Goal: Transaction & Acquisition: Book appointment/travel/reservation

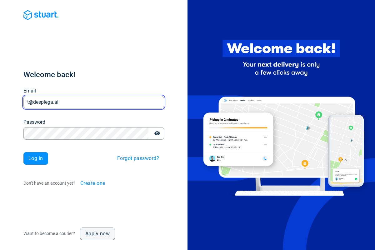
type input "t@desplega.ai"
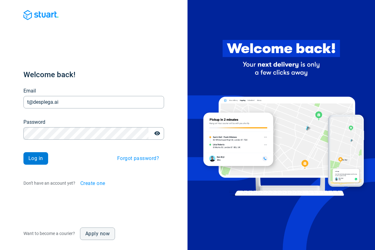
click at [36, 158] on span "Log in" at bounding box center [35, 158] width 15 height 5
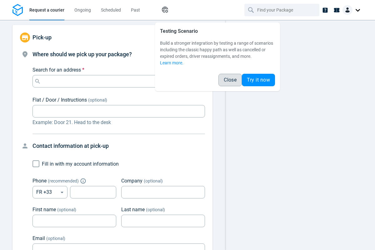
click at [230, 80] on span "Close" at bounding box center [229, 79] width 13 height 5
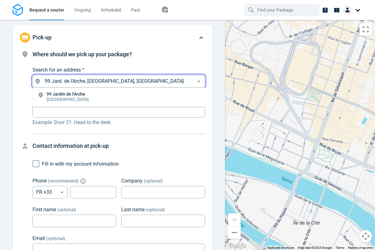
click at [119, 97] on li "[STREET_ADDRESS]" at bounding box center [118, 97] width 172 height 14
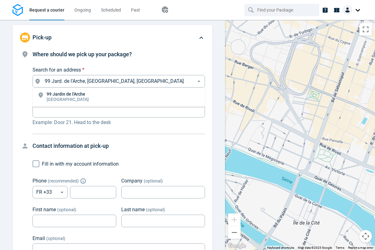
type input "99 Jard. de l'Arche, [GEOGRAPHIC_DATA], [GEOGRAPHIC_DATA]"
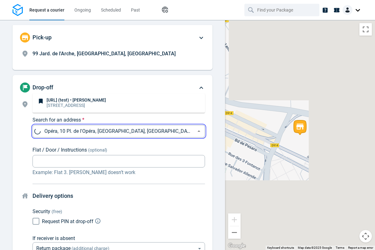
scroll to position [47, 0]
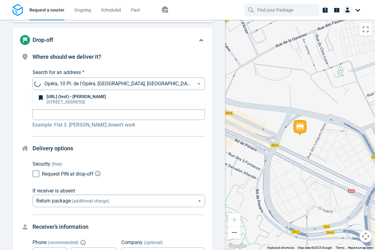
type input "10 Pl. de l'Opéra, [GEOGRAPHIC_DATA], [GEOGRAPHIC_DATA]"
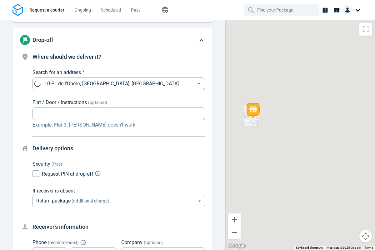
click at [119, 135] on body "Request a courier Ongoing Scheduled Past Happy Path Pick-up 99 Jard. de l'Arche…" at bounding box center [187, 125] width 375 height 250
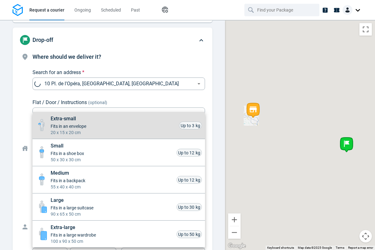
scroll to position [275, 0]
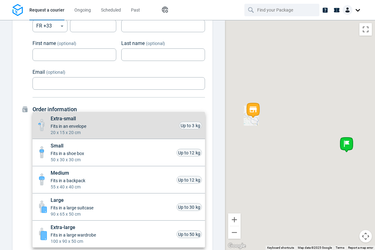
click at [119, 152] on li "Small Fits in a shoe box 50 x 30 x 30 cm Up to 12 kg" at bounding box center [118, 152] width 172 height 27
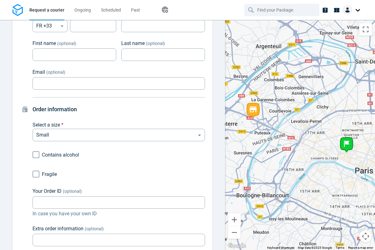
click at [56, 167] on icon "Medium" at bounding box center [60, 163] width 9 height 7
type input "medium"
click at [36, 174] on input "Fragile" at bounding box center [36, 174] width 12 height 12
checkbox input "true"
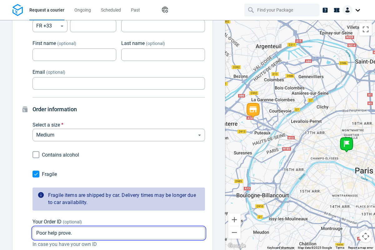
type input "Poor help prove."
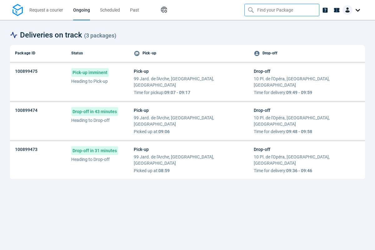
click at [282, 10] on input "text" at bounding box center [282, 10] width 51 height 12
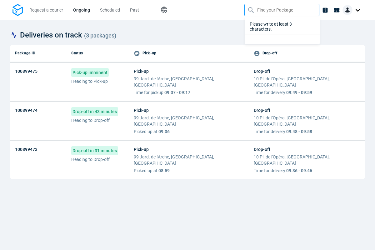
type input "100741613"
